Goal: Information Seeking & Learning: Find specific fact

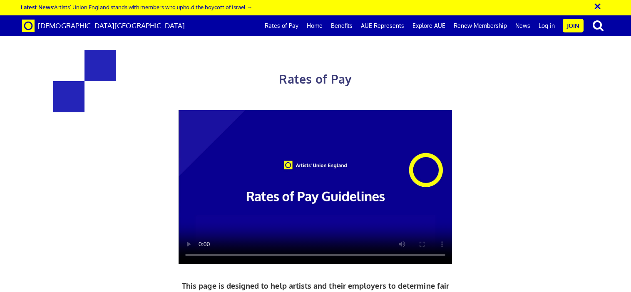
scroll to position [382, 0]
drag, startPoint x: 380, startPoint y: 122, endPoint x: 506, endPoint y: 129, distance: 126.8
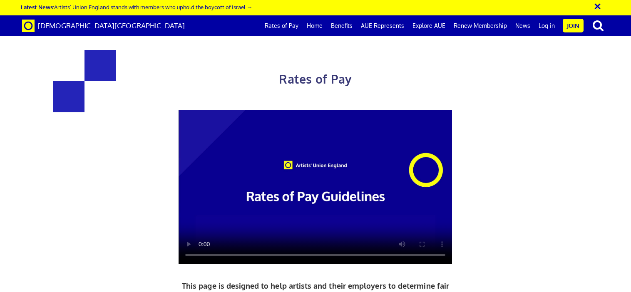
drag, startPoint x: 348, startPoint y: 72, endPoint x: 440, endPoint y: 138, distance: 113.1
drag, startPoint x: 152, startPoint y: 174, endPoint x: 247, endPoint y: 234, distance: 112.7
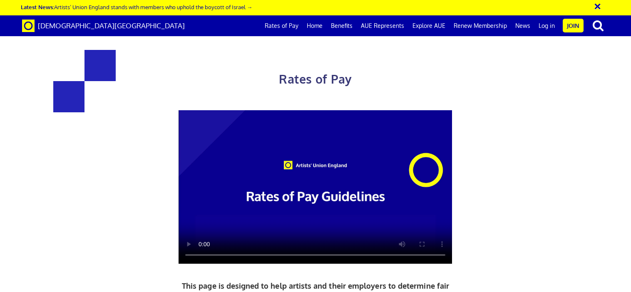
drag, startPoint x: 150, startPoint y: 178, endPoint x: 264, endPoint y: 232, distance: 126.1
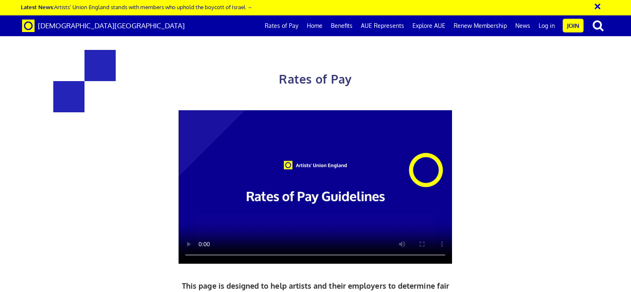
drag, startPoint x: 367, startPoint y: 69, endPoint x: 466, endPoint y: 71, distance: 100.0
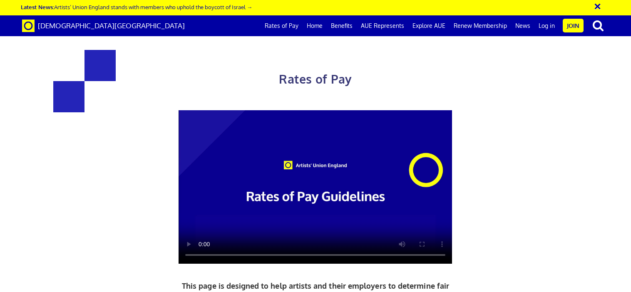
drag, startPoint x: 365, startPoint y: 65, endPoint x: 432, endPoint y: 66, distance: 67.1
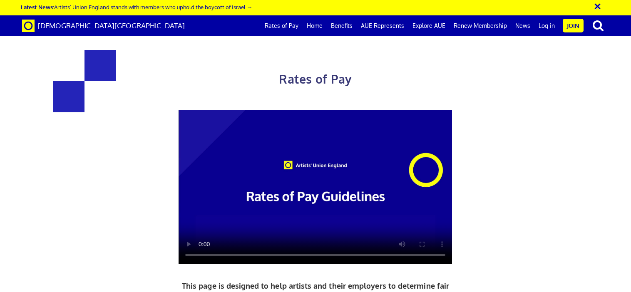
drag, startPoint x: 436, startPoint y: 130, endPoint x: 452, endPoint y: 162, distance: 36.0
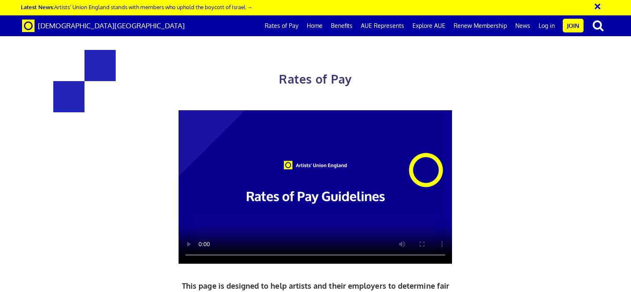
drag, startPoint x: 373, startPoint y: 70, endPoint x: 478, endPoint y: 82, distance: 105.6
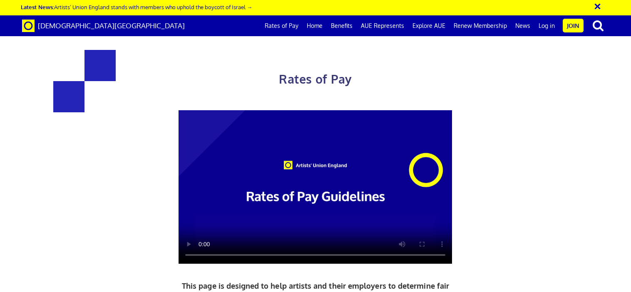
drag, startPoint x: 179, startPoint y: 197, endPoint x: 220, endPoint y: 250, distance: 67.1
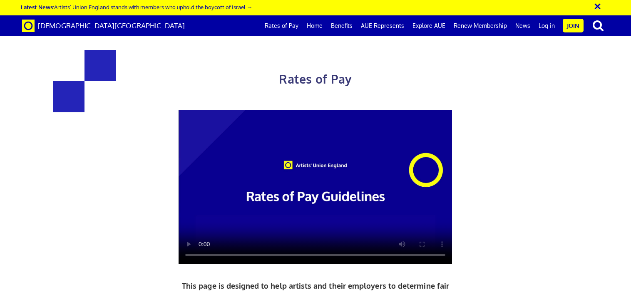
scroll to position [238, 0]
click at [392, 110] on div "Rates of Pay This page is designed to help artists and their employers to deter…" at bounding box center [315, 231] width 429 height 396
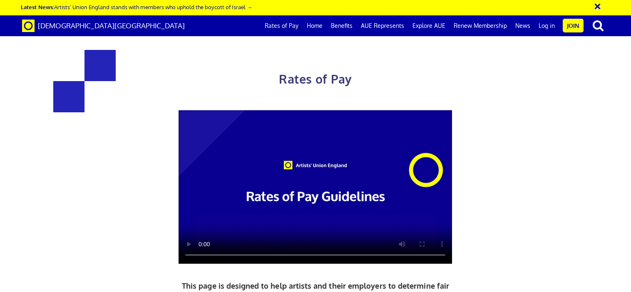
drag, startPoint x: 356, startPoint y: 115, endPoint x: 428, endPoint y: 215, distance: 123.5
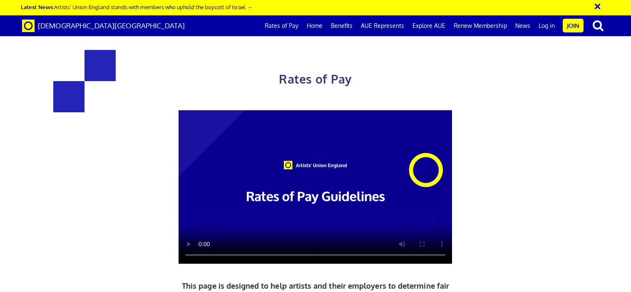
drag, startPoint x: 377, startPoint y: 115, endPoint x: 471, endPoint y: 215, distance: 137.6
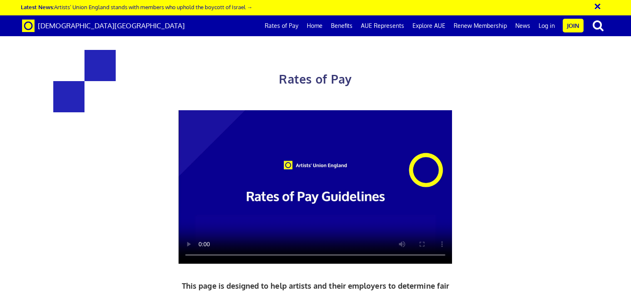
drag, startPoint x: 479, startPoint y: 213, endPoint x: 376, endPoint y: 143, distance: 124.9
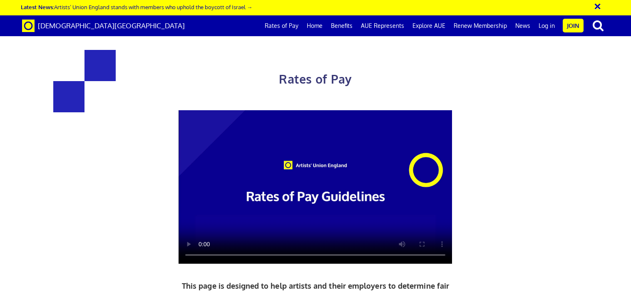
drag, startPoint x: 407, startPoint y: 222, endPoint x: 392, endPoint y: 220, distance: 14.6
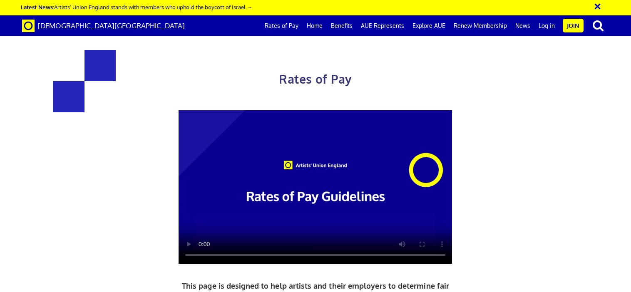
drag, startPoint x: 357, startPoint y: 163, endPoint x: 446, endPoint y: 181, distance: 91.7
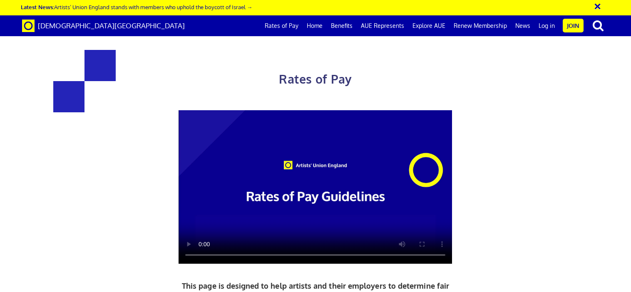
drag, startPoint x: 112, startPoint y: 195, endPoint x: 230, endPoint y: 256, distance: 133.6
drag, startPoint x: 146, startPoint y: 148, endPoint x: 220, endPoint y: 228, distance: 109.3
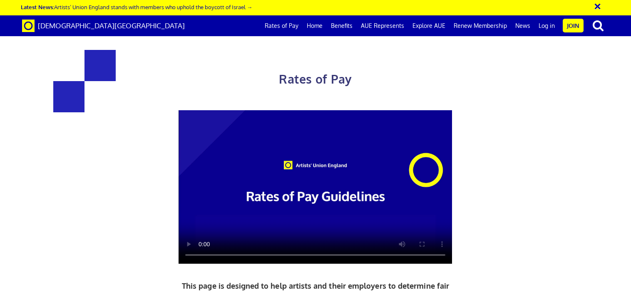
drag, startPoint x: 354, startPoint y: 93, endPoint x: 444, endPoint y: 198, distance: 138.2
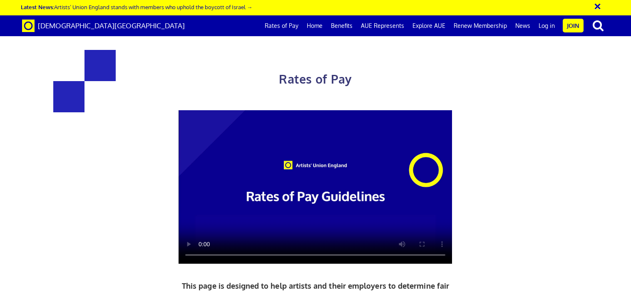
drag, startPoint x: 354, startPoint y: 99, endPoint x: 437, endPoint y: 202, distance: 131.9
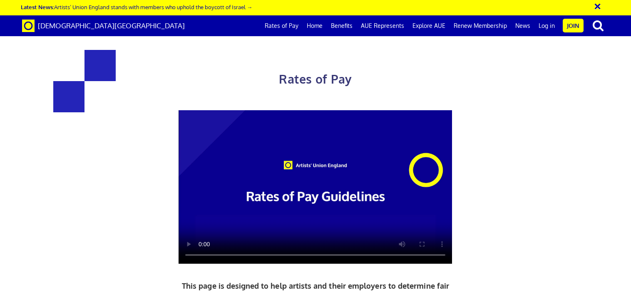
drag, startPoint x: 357, startPoint y: 107, endPoint x: 465, endPoint y: 155, distance: 118.6
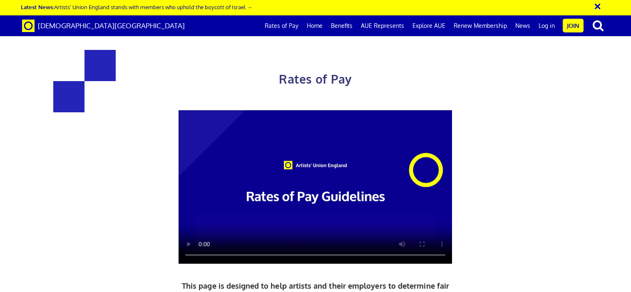
drag, startPoint x: 362, startPoint y: 102, endPoint x: 448, endPoint y: 155, distance: 101.7
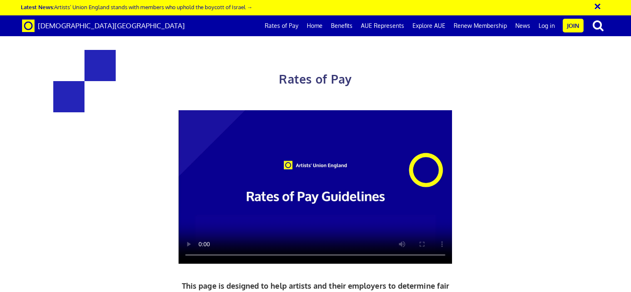
drag, startPoint x: 357, startPoint y: 103, endPoint x: 495, endPoint y: 105, distance: 137.9
copy h3 "£284.31 a day"
drag, startPoint x: 149, startPoint y: 211, endPoint x: 289, endPoint y: 273, distance: 153.5
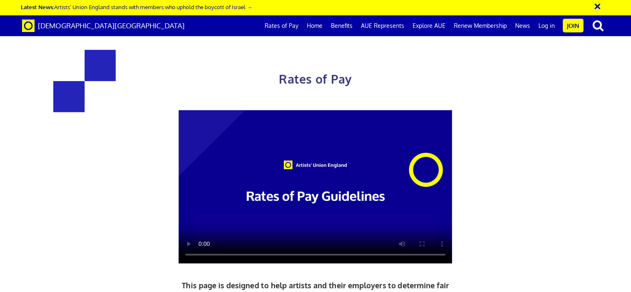
scroll to position [689, 0]
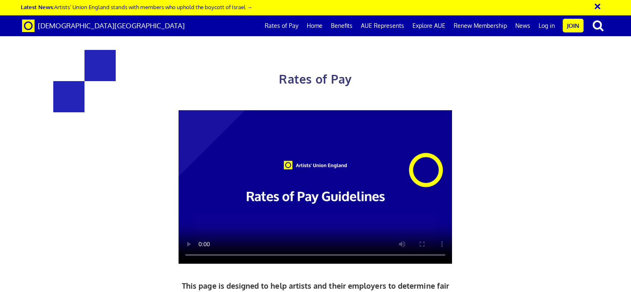
drag, startPoint x: 358, startPoint y: 150, endPoint x: 493, endPoint y: 162, distance: 135.1
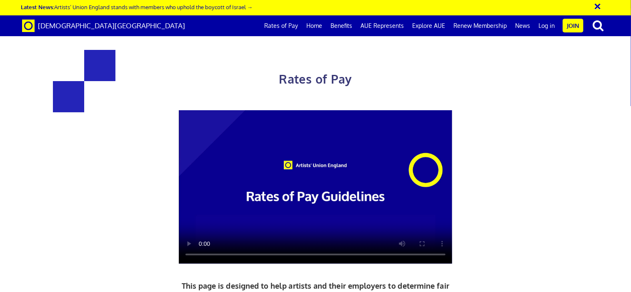
scroll to position [338, 0]
drag, startPoint x: 353, startPoint y: 117, endPoint x: 475, endPoint y: 167, distance: 131.9
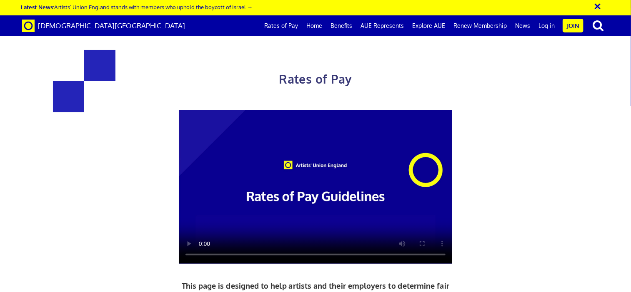
drag, startPoint x: 359, startPoint y: 172, endPoint x: 392, endPoint y: 207, distance: 47.7
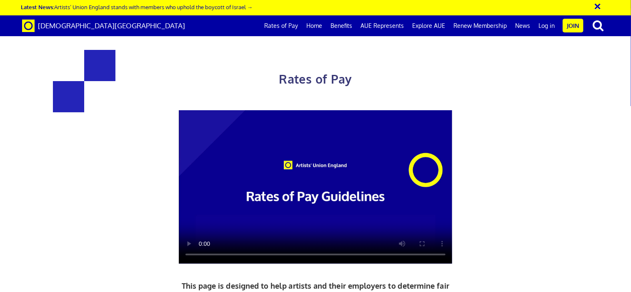
drag, startPoint x: 355, startPoint y: 70, endPoint x: 468, endPoint y: 126, distance: 125.9
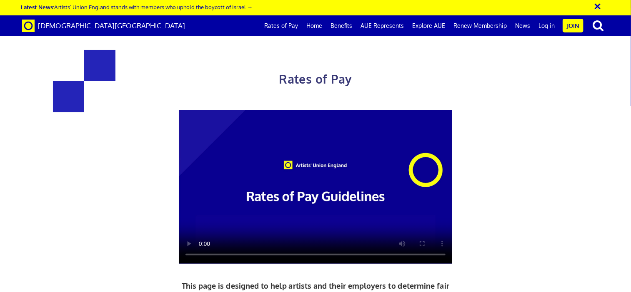
drag, startPoint x: 358, startPoint y: 64, endPoint x: 480, endPoint y: 130, distance: 138.3
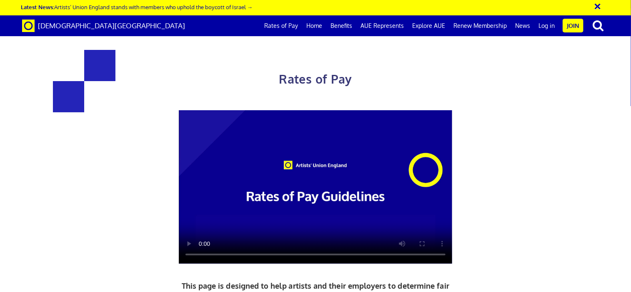
drag, startPoint x: 387, startPoint y: 94, endPoint x: 420, endPoint y: 103, distance: 34.7
